Goal: Transaction & Acquisition: Purchase product/service

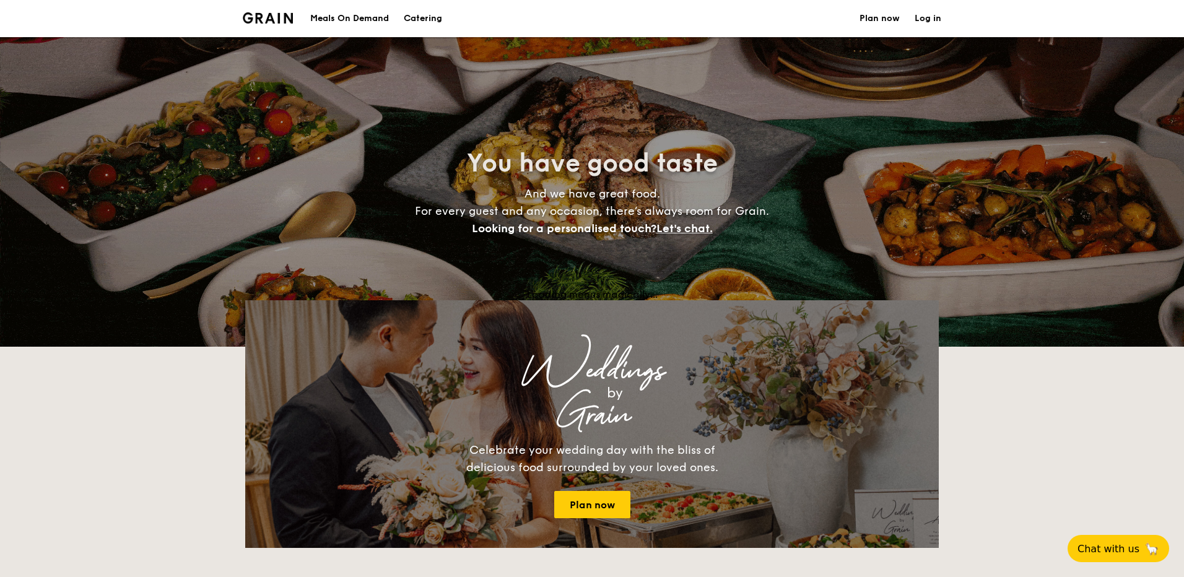
select select
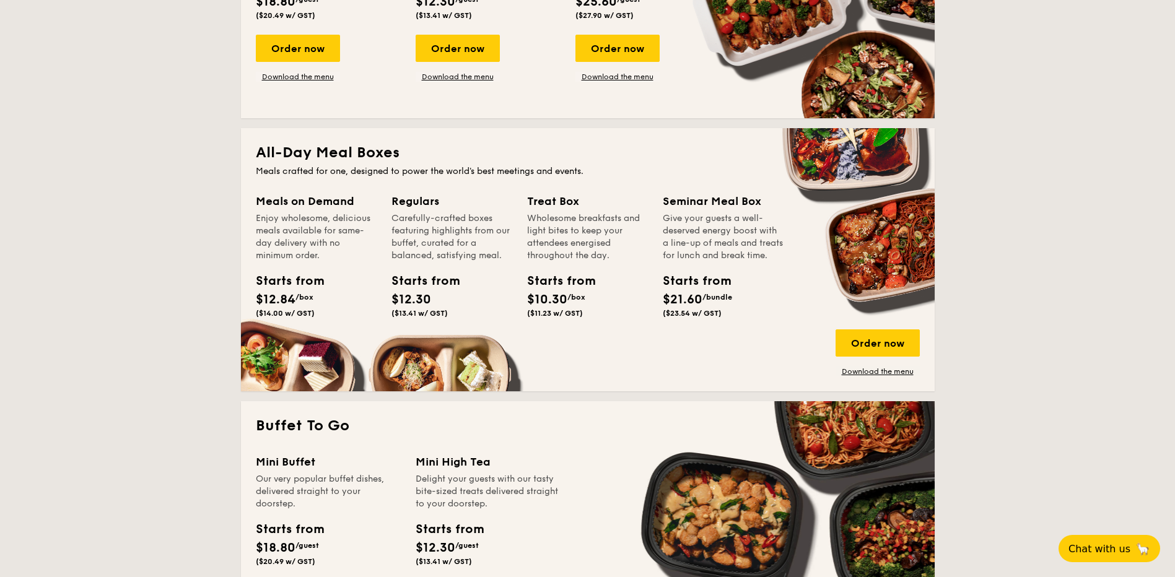
scroll to position [495, 0]
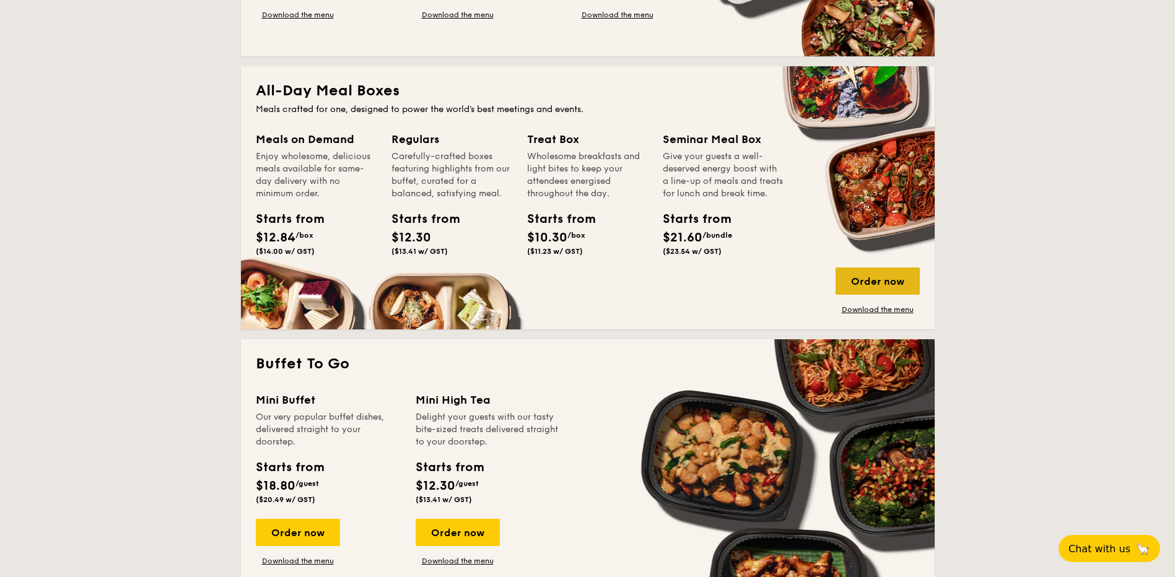
click at [871, 282] on div "Order now" at bounding box center [877, 281] width 84 height 27
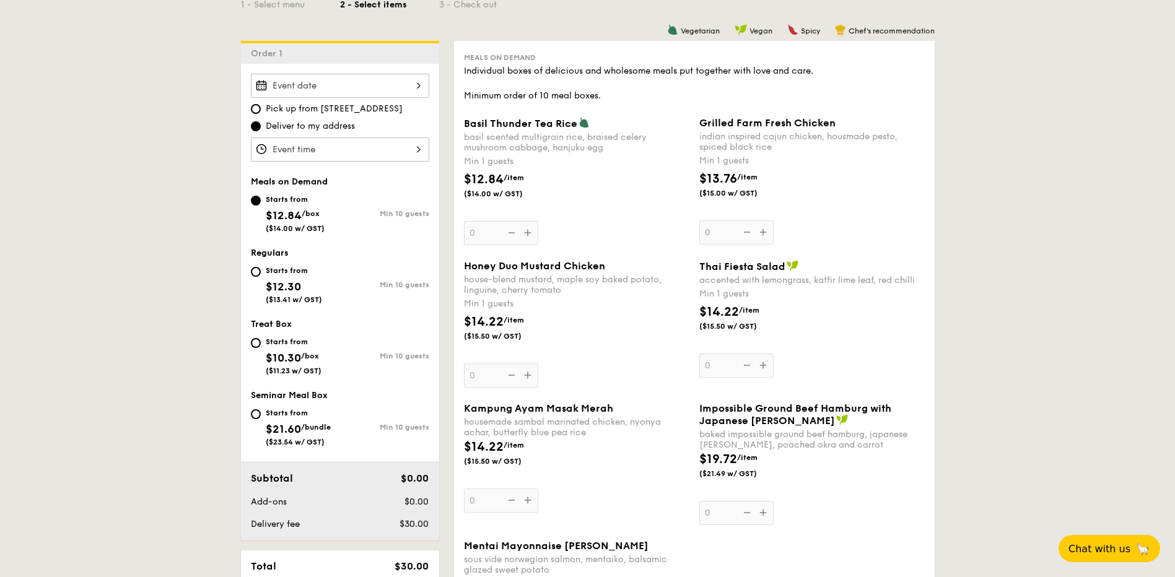
scroll to position [310, 0]
click at [420, 84] on div at bounding box center [340, 84] width 178 height 24
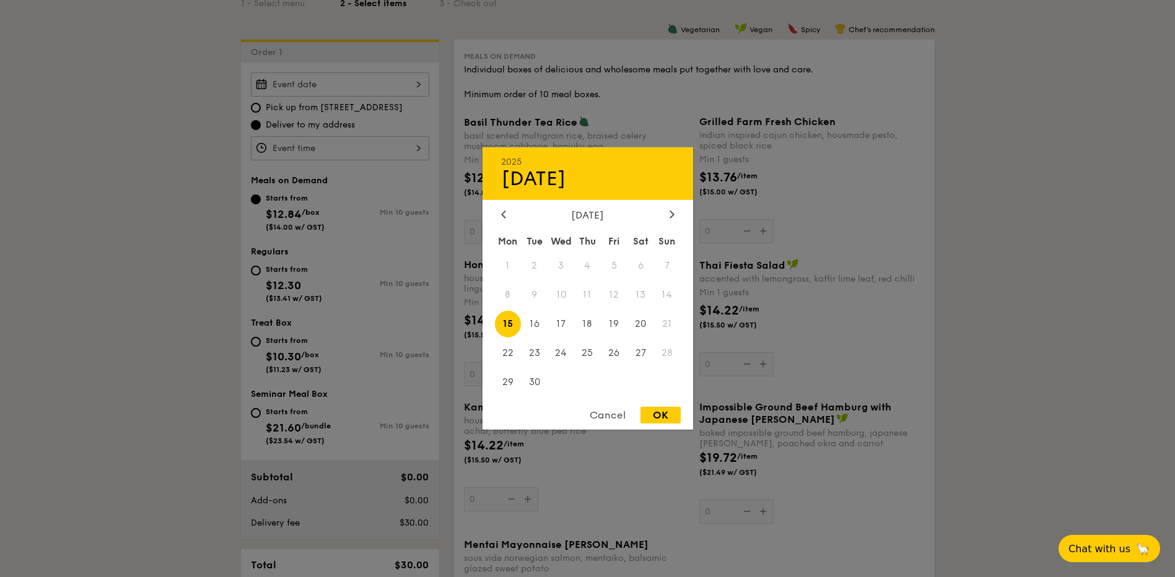
click at [587, 296] on span "11" at bounding box center [587, 295] width 27 height 27
click at [589, 292] on span "11" at bounding box center [587, 295] width 27 height 27
click at [611, 413] on div "Cancel" at bounding box center [607, 415] width 61 height 17
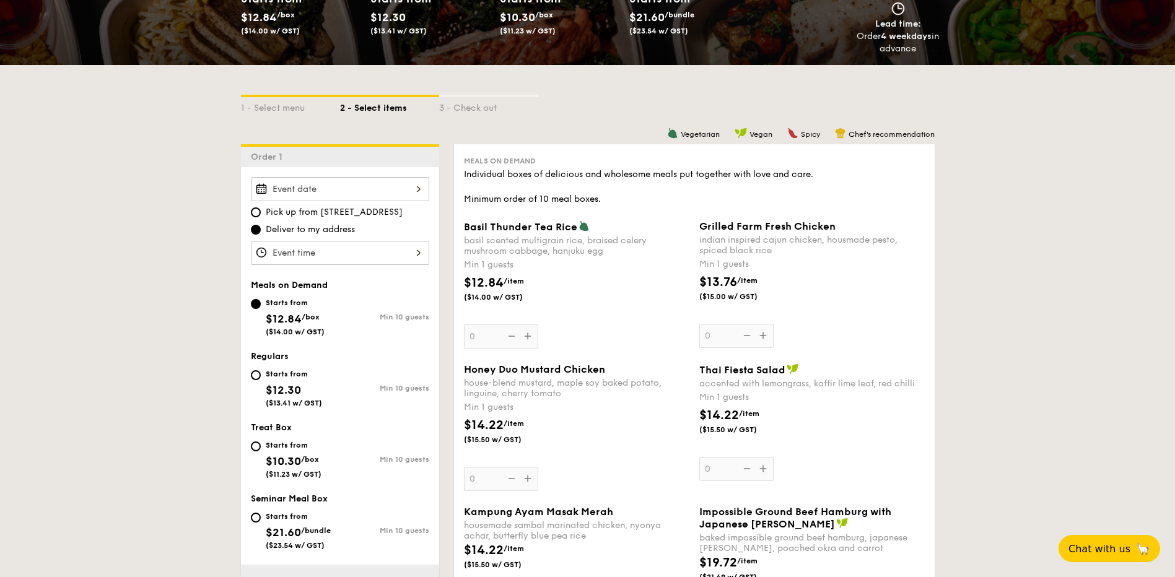
scroll to position [186, 0]
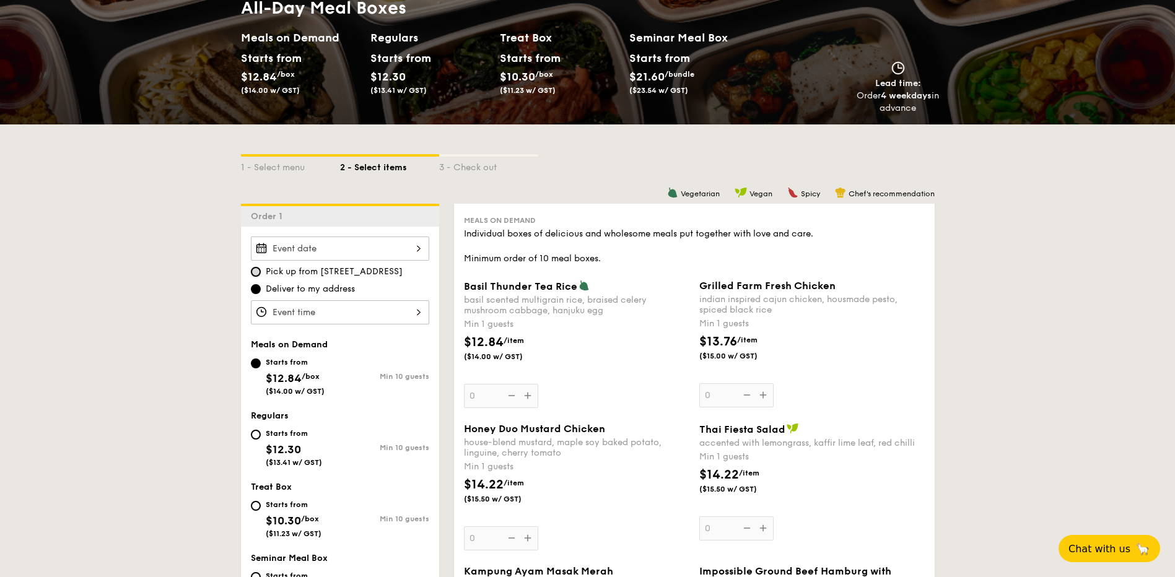
click at [255, 230] on div "Order 1 Pick up from [STREET_ADDRESS] Deliver to my address Meals on Demand Sta…" at bounding box center [340, 454] width 198 height 500
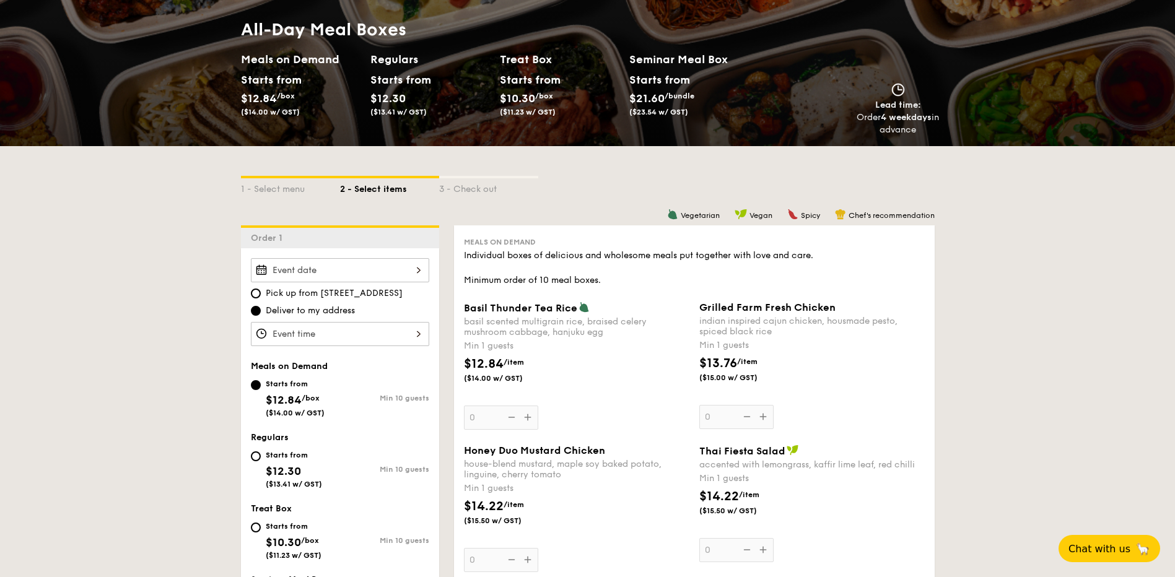
click at [262, 297] on label "Pick up from [STREET_ADDRESS]" at bounding box center [340, 293] width 178 height 12
click at [261, 297] on input "Pick up from [STREET_ADDRESS]" at bounding box center [256, 294] width 10 height 10
radio input "true"
click at [412, 272] on div at bounding box center [340, 270] width 178 height 24
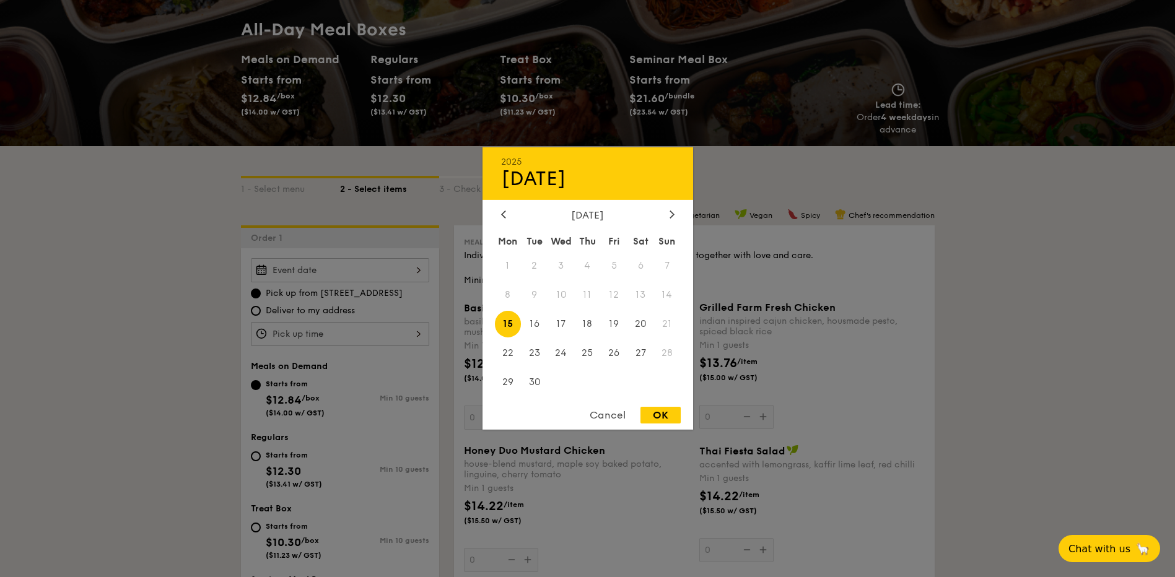
click at [607, 416] on div "Cancel" at bounding box center [607, 415] width 61 height 17
